Goal: Task Accomplishment & Management: Complete application form

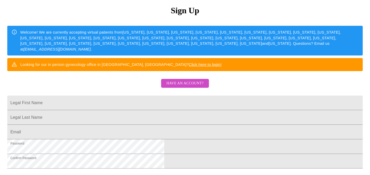
scroll to position [59, 0]
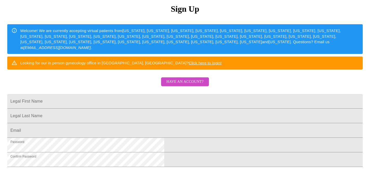
click at [195, 85] on span "Have an account?" at bounding box center [184, 82] width 37 height 7
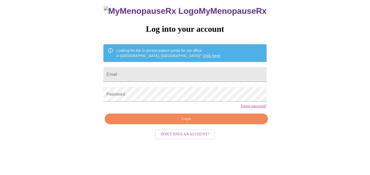
scroll to position [15, 0]
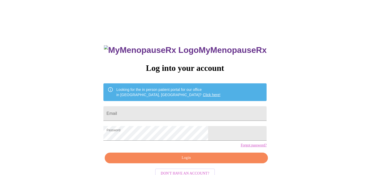
scroll to position [15, 0]
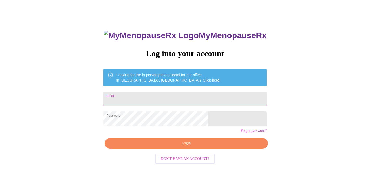
click at [176, 99] on input "Email" at bounding box center [185, 99] width 163 height 15
type input "[EMAIL_ADDRESS][DOMAIN_NAME]"
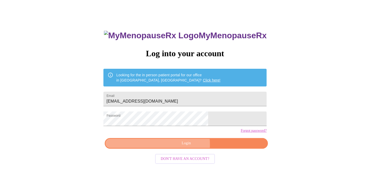
click at [183, 146] on span "Login" at bounding box center [186, 143] width 151 height 7
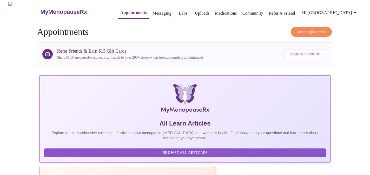
click at [124, 15] on button "Appointments" at bounding box center [133, 13] width 31 height 11
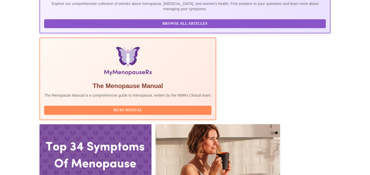
scroll to position [130, 0]
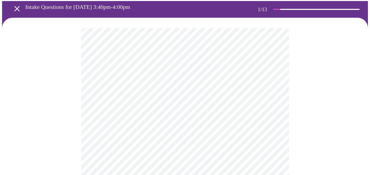
scroll to position [21, 0]
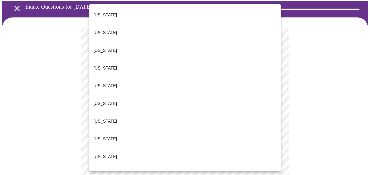
click at [179, 148] on li "[US_STATE]" at bounding box center [184, 157] width 191 height 18
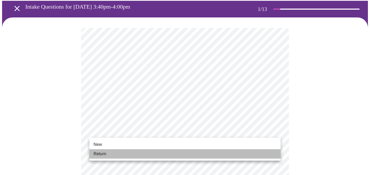
click at [195, 152] on li "Return" at bounding box center [184, 153] width 191 height 9
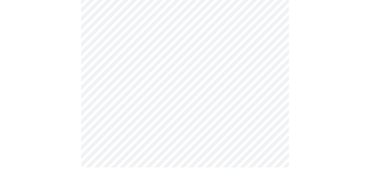
scroll to position [0, 0]
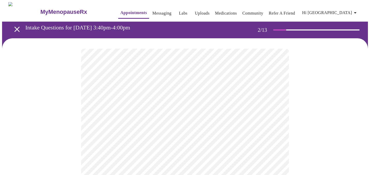
click at [276, 107] on body "MyMenopauseRx Appointments Messaging Labs Uploads Medications Community Refer a…" at bounding box center [185, 158] width 366 height 313
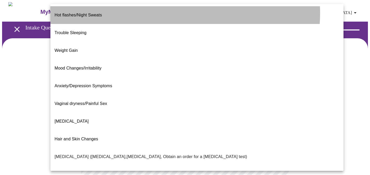
click at [174, 13] on li "Hot flashes/Night Sweats" at bounding box center [196, 15] width 293 height 18
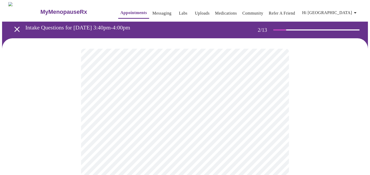
click at [274, 109] on body "MyMenopauseRx Appointments Messaging Labs Uploads Medications Community Refer a…" at bounding box center [185, 157] width 366 height 310
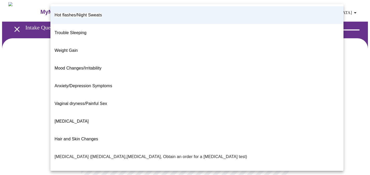
click at [103, 27] on li "Trouble Sleeping" at bounding box center [196, 33] width 293 height 18
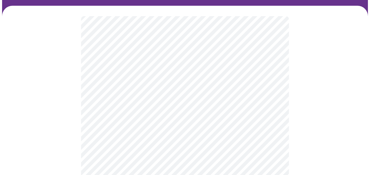
scroll to position [36, 0]
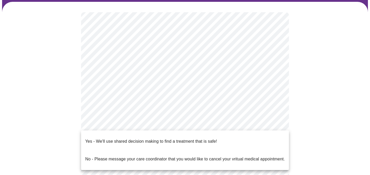
click at [277, 122] on body "MyMenopauseRx Appointments Messaging Labs Uploads Medications Community Refer a…" at bounding box center [185, 121] width 366 height 310
click at [220, 136] on li "Yes - We'll use shared decision making to find a treatment that is safe!" at bounding box center [185, 141] width 208 height 18
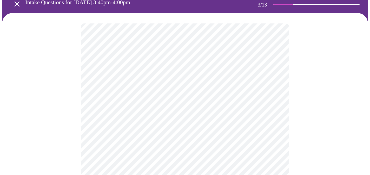
scroll to position [26, 0]
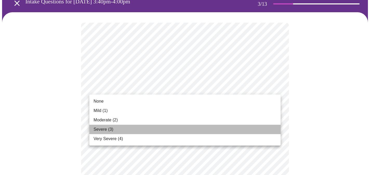
click at [155, 127] on li "Severe (3)" at bounding box center [184, 129] width 191 height 9
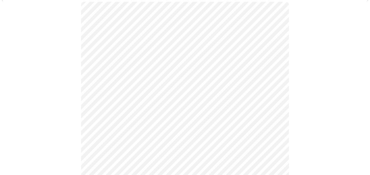
scroll to position [50, 0]
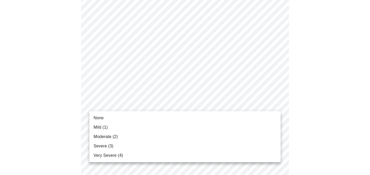
click at [192, 125] on li "Mild (1)" at bounding box center [184, 127] width 191 height 9
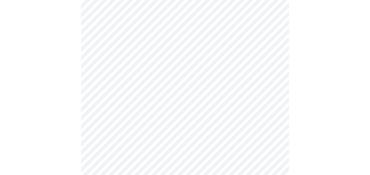
scroll to position [71, 0]
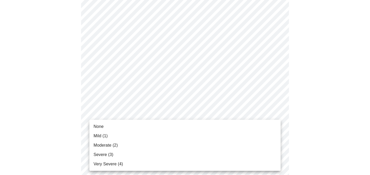
click at [179, 147] on li "Moderate (2)" at bounding box center [184, 144] width 191 height 9
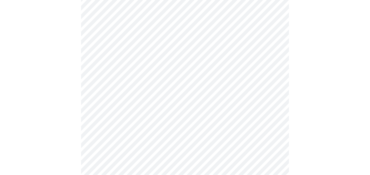
scroll to position [121, 0]
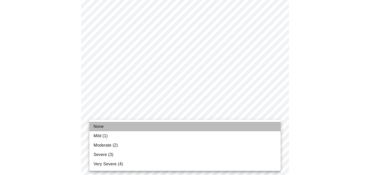
click at [162, 127] on li "None" at bounding box center [184, 126] width 191 height 9
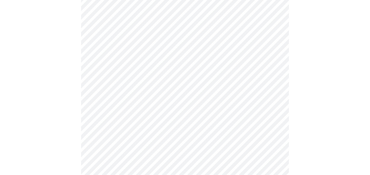
scroll to position [148, 0]
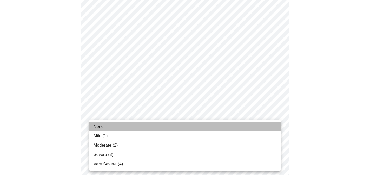
click at [152, 126] on li "None" at bounding box center [184, 126] width 191 height 9
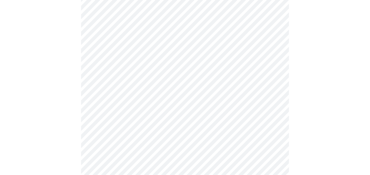
scroll to position [172, 0]
click at [152, 131] on body "MyMenopauseRx Appointments Messaging Labs Uploads Medications Community Refer a…" at bounding box center [185, 157] width 366 height 655
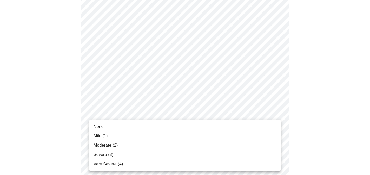
click at [132, 127] on li "None" at bounding box center [184, 126] width 191 height 9
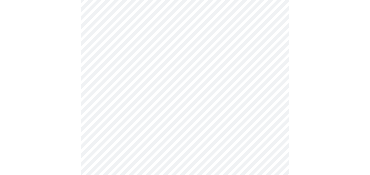
scroll to position [208, 0]
click at [128, 139] on body "MyMenopauseRx Appointments Messaging Labs Uploads Medications Community Refer a…" at bounding box center [185, 119] width 366 height 648
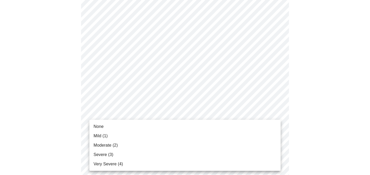
click at [115, 143] on span "Moderate (2)" at bounding box center [106, 145] width 24 height 6
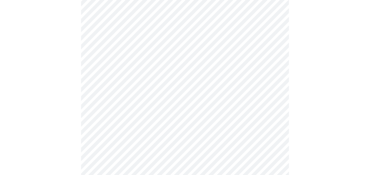
scroll to position [246, 0]
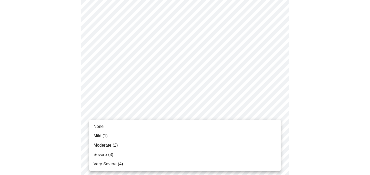
click at [136, 141] on body "MyMenopauseRx Appointments Messaging Labs Uploads Medications Community Refer a…" at bounding box center [185, 77] width 366 height 641
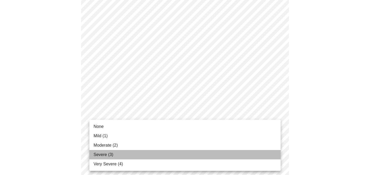
click at [117, 156] on li "Severe (3)" at bounding box center [184, 154] width 191 height 9
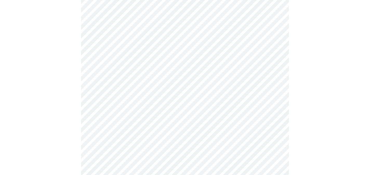
scroll to position [283, 0]
click at [120, 148] on body "MyMenopauseRx Appointments Messaging Labs Uploads Medications Community Refer a…" at bounding box center [185, 36] width 366 height 634
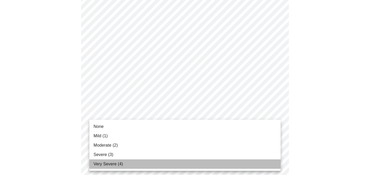
click at [112, 163] on span "Very Severe (4)" at bounding box center [108, 164] width 29 height 6
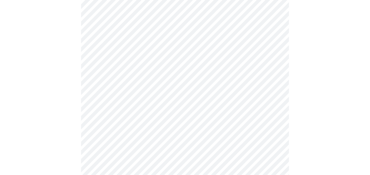
scroll to position [329, 0]
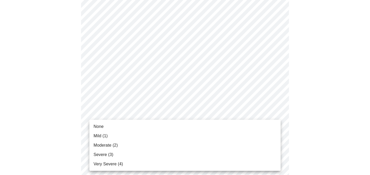
click at [114, 136] on li "Mild (1)" at bounding box center [184, 135] width 191 height 9
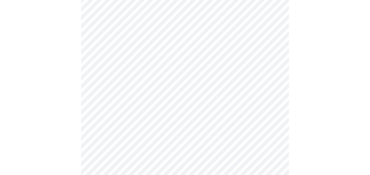
scroll to position [363, 0]
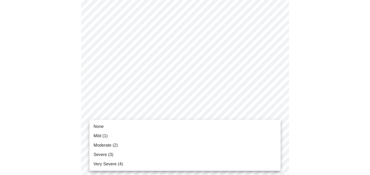
click at [109, 156] on span "Severe (3)" at bounding box center [104, 154] width 20 height 6
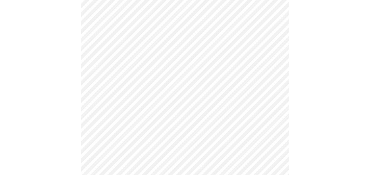
scroll to position [194, 0]
click at [185, 127] on body "MyMenopauseRx Appointments Messaging Labs Uploads Medications Community Refer a…" at bounding box center [185, 64] width 366 height 513
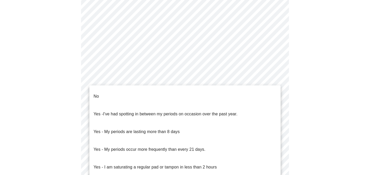
click at [162, 96] on li "No" at bounding box center [184, 96] width 191 height 18
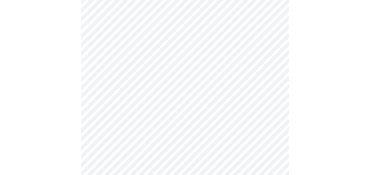
scroll to position [238, 0]
click at [157, 118] on body "MyMenopauseRx Appointments Messaging Labs Uploads Medications Community Refer a…" at bounding box center [185, 19] width 366 height 510
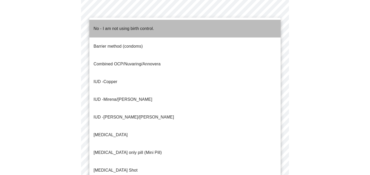
click at [150, 25] on p "No - I am not using birth control." at bounding box center [124, 28] width 61 height 6
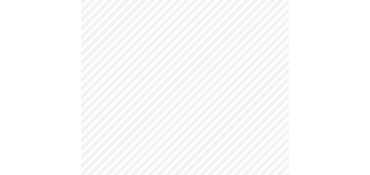
scroll to position [281, 0]
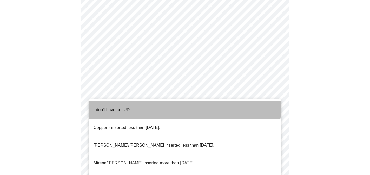
click at [145, 102] on li "I don't have an IUD." at bounding box center [184, 110] width 191 height 18
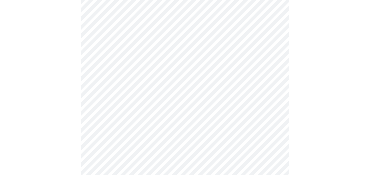
scroll to position [329, 0]
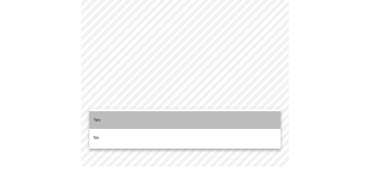
click at [133, 116] on li "Yes" at bounding box center [184, 120] width 191 height 18
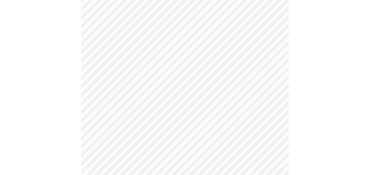
scroll to position [1411, 0]
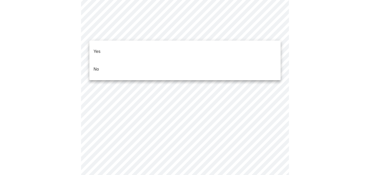
click at [171, 61] on li "No" at bounding box center [184, 69] width 191 height 18
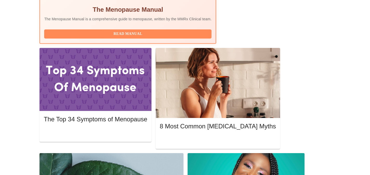
scroll to position [206, 0]
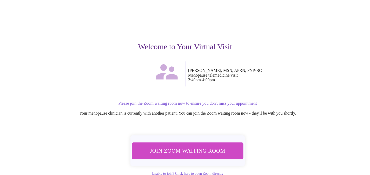
scroll to position [31, 0]
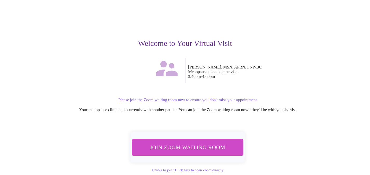
click at [223, 145] on span "Join Zoom Waiting Room" at bounding box center [188, 147] width 98 height 10
